Goal: Find contact information: Find contact information

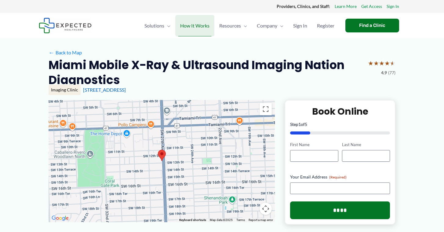
click at [207, 23] on span "How It Works" at bounding box center [194, 25] width 29 height 21
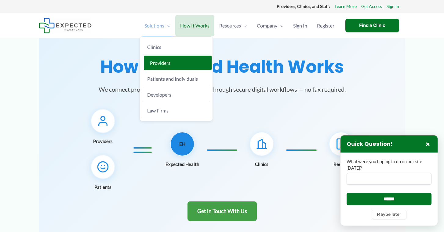
click at [157, 64] on span "Providers" at bounding box center [160, 63] width 20 height 6
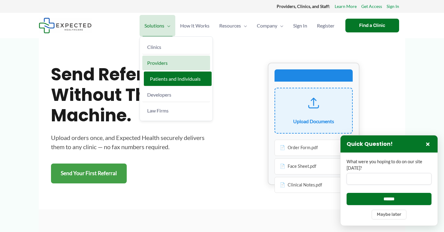
click at [166, 80] on span "Patients and Individuals" at bounding box center [175, 79] width 51 height 6
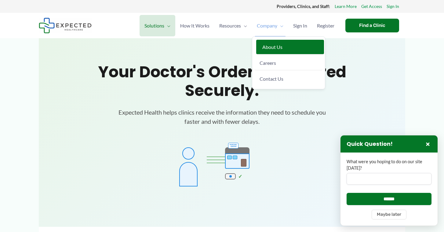
click at [265, 46] on span "About Us" at bounding box center [272, 47] width 20 height 6
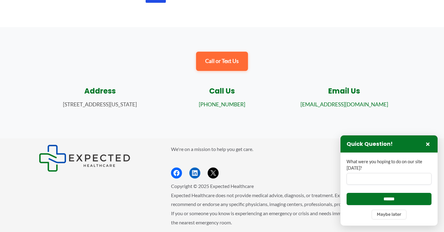
scroll to position [688, 0]
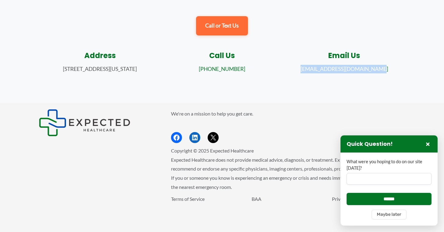
drag, startPoint x: 389, startPoint y: 68, endPoint x: 297, endPoint y: 63, distance: 92.9
click at [297, 63] on div "Email Us info@expectedhealthcare.com" at bounding box center [344, 65] width 110 height 28
copy link "info@expectedhealthcare.com"
